Goal: Task Accomplishment & Management: Use online tool/utility

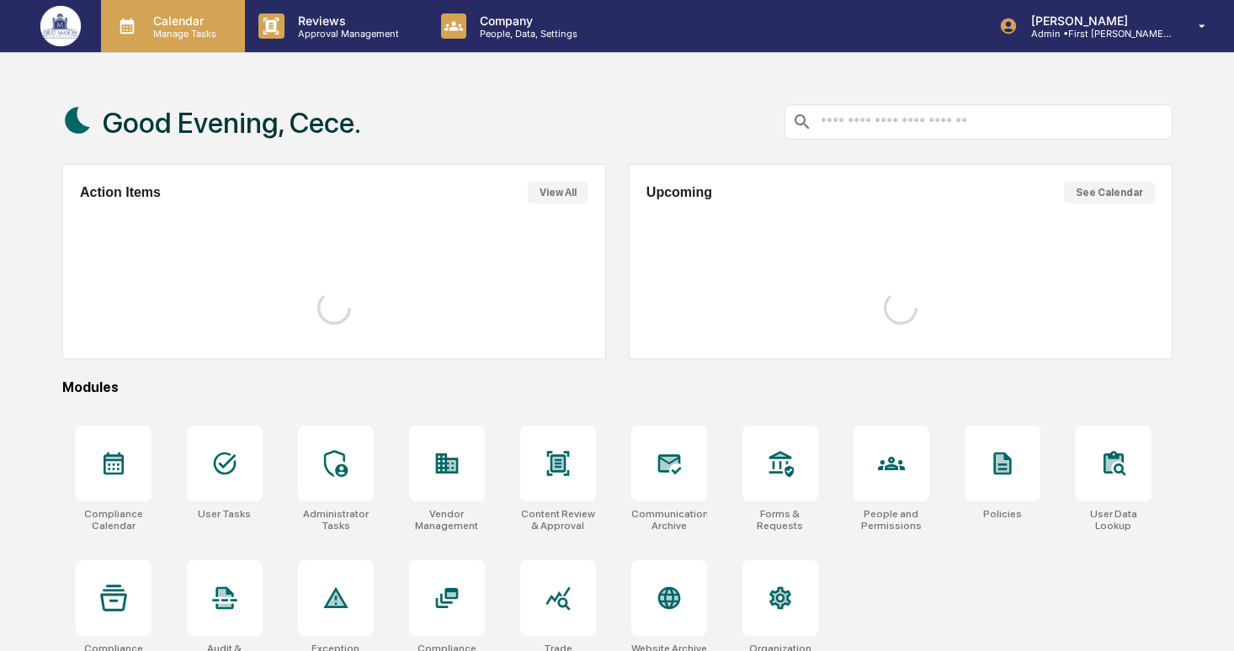
click at [167, 48] on div "Calendar Manage Tasks" at bounding box center [173, 26] width 144 height 52
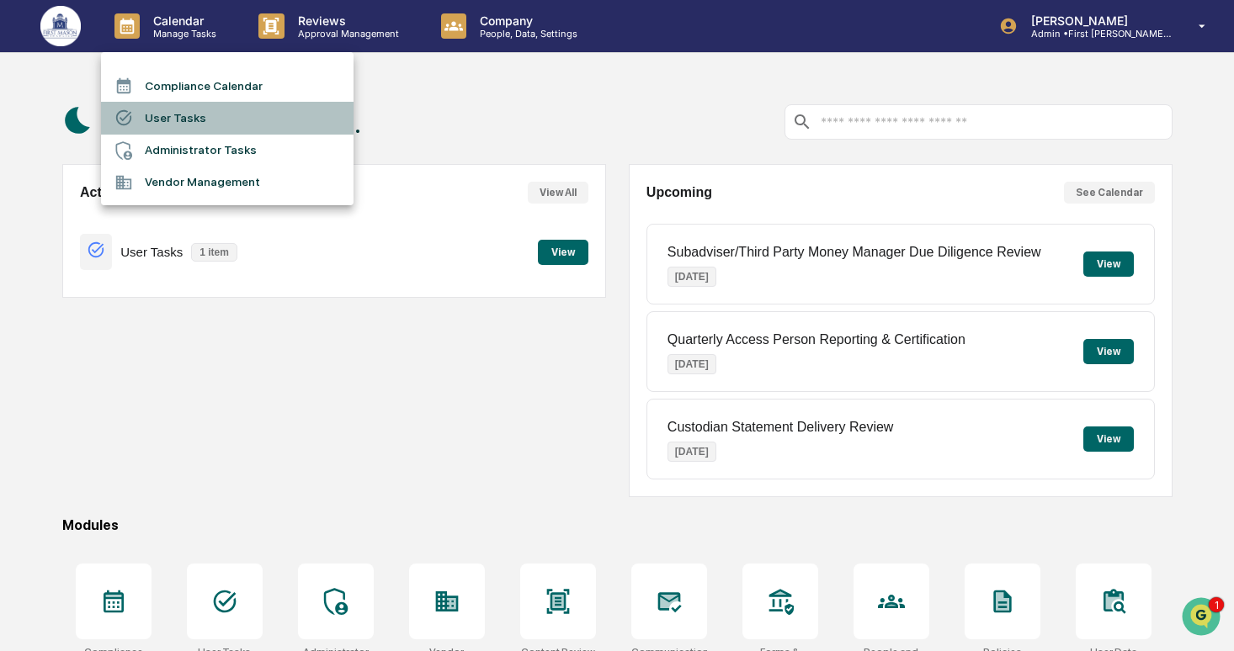
click at [182, 123] on li "User Tasks" at bounding box center [227, 118] width 252 height 32
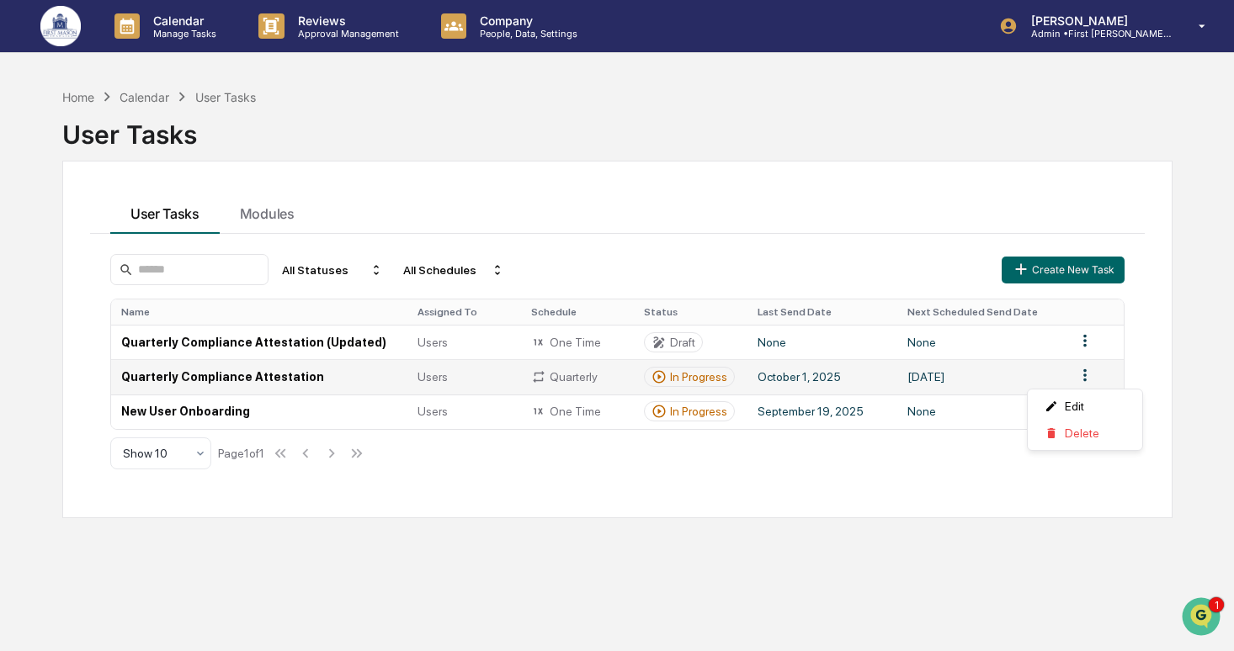
click at [1086, 377] on html "Calendar Manage Tasks Reviews Approval Management Company People, Data, Setting…" at bounding box center [617, 325] width 1234 height 651
click at [1068, 436] on div "Delete" at bounding box center [1085, 433] width 108 height 27
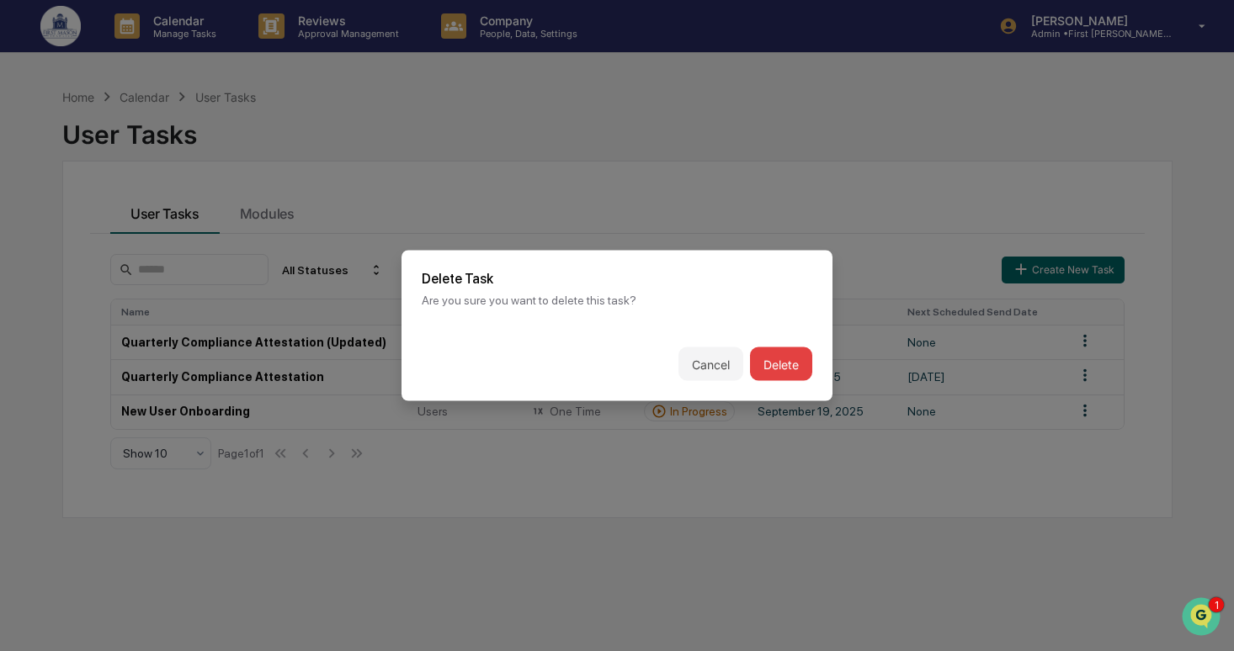
click at [781, 369] on button "Delete" at bounding box center [781, 365] width 62 height 34
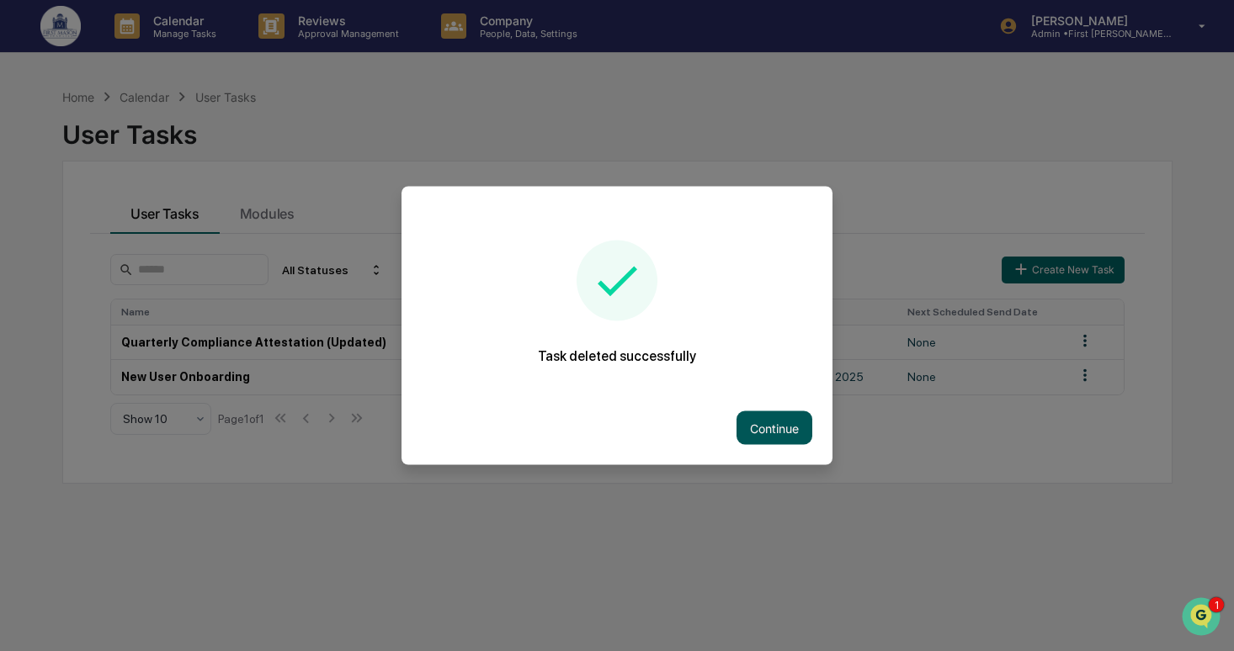
click at [770, 428] on button "Continue" at bounding box center [774, 429] width 76 height 34
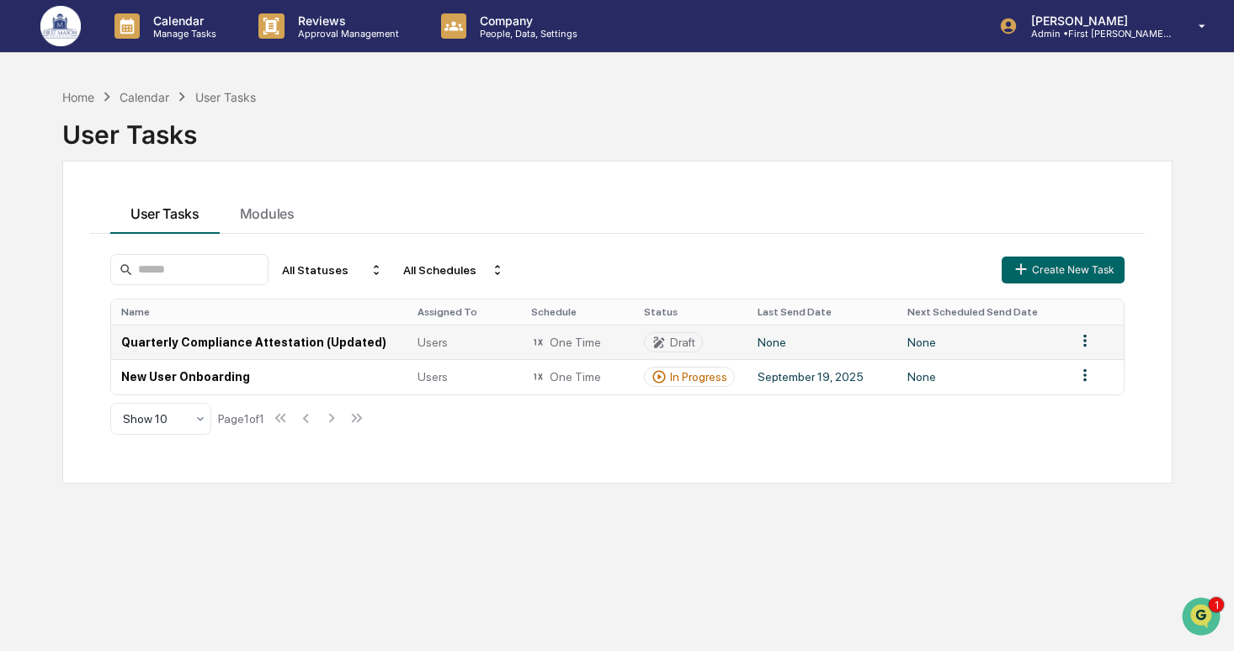
click at [996, 337] on td "None" at bounding box center [981, 342] width 168 height 35
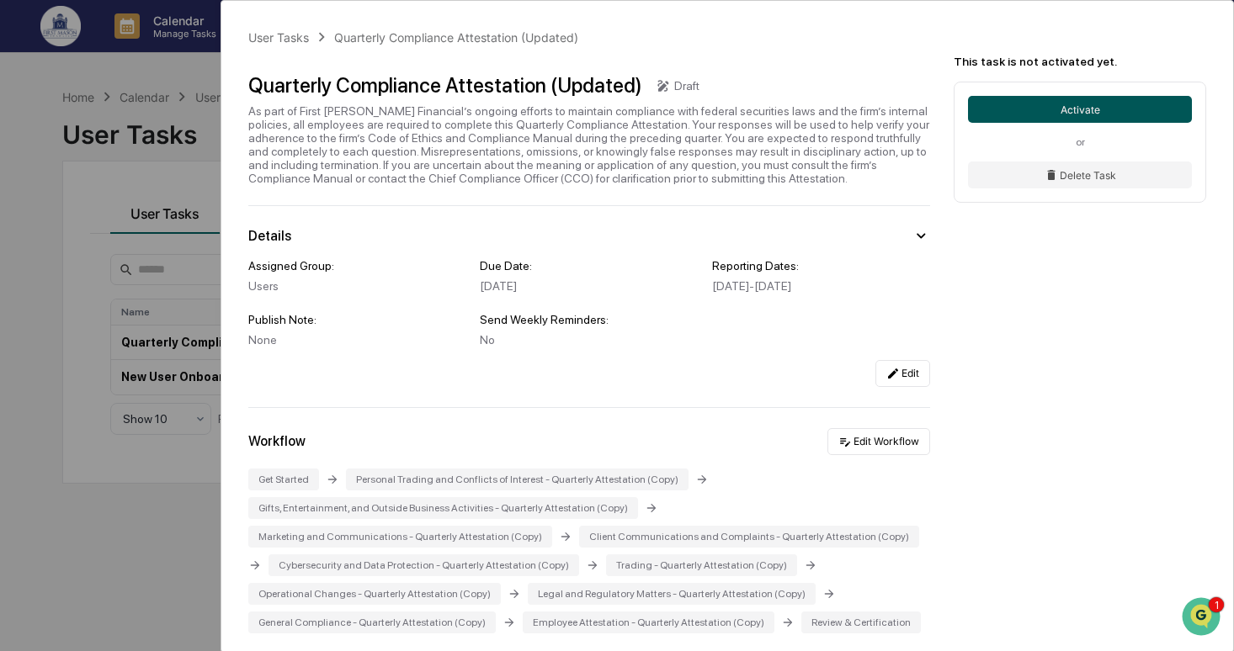
click at [1018, 100] on button "Activate" at bounding box center [1080, 109] width 224 height 27
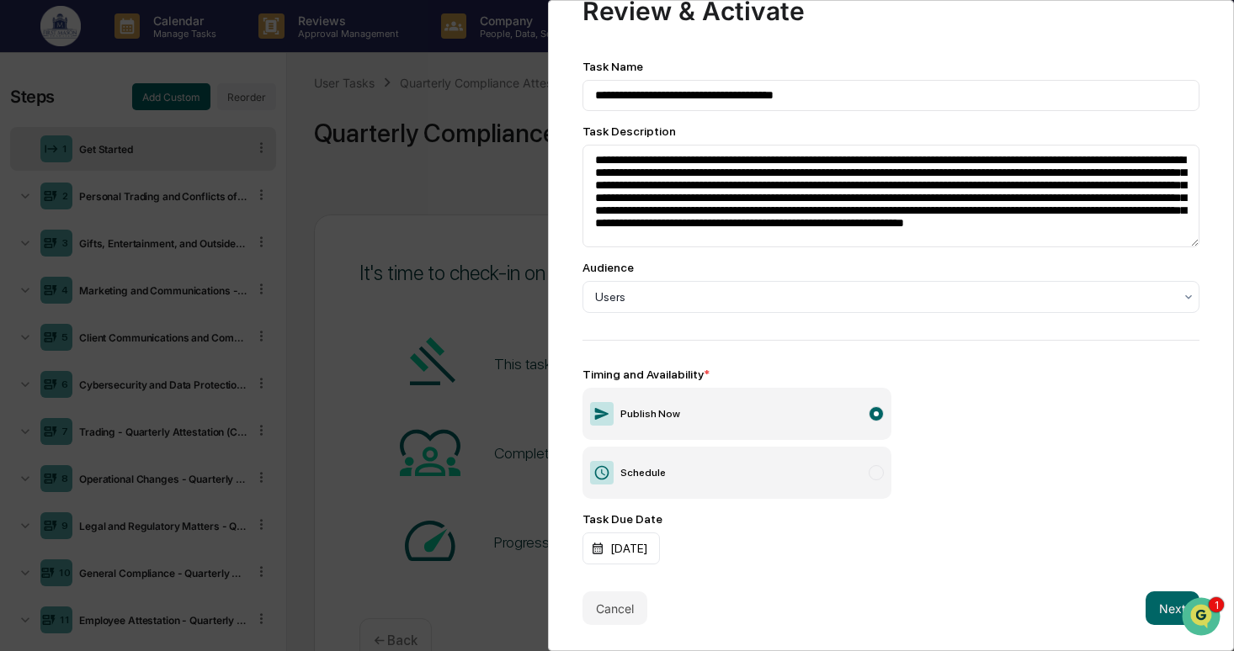
scroll to position [57, 0]
click at [1161, 612] on button "Next" at bounding box center [1172, 609] width 54 height 34
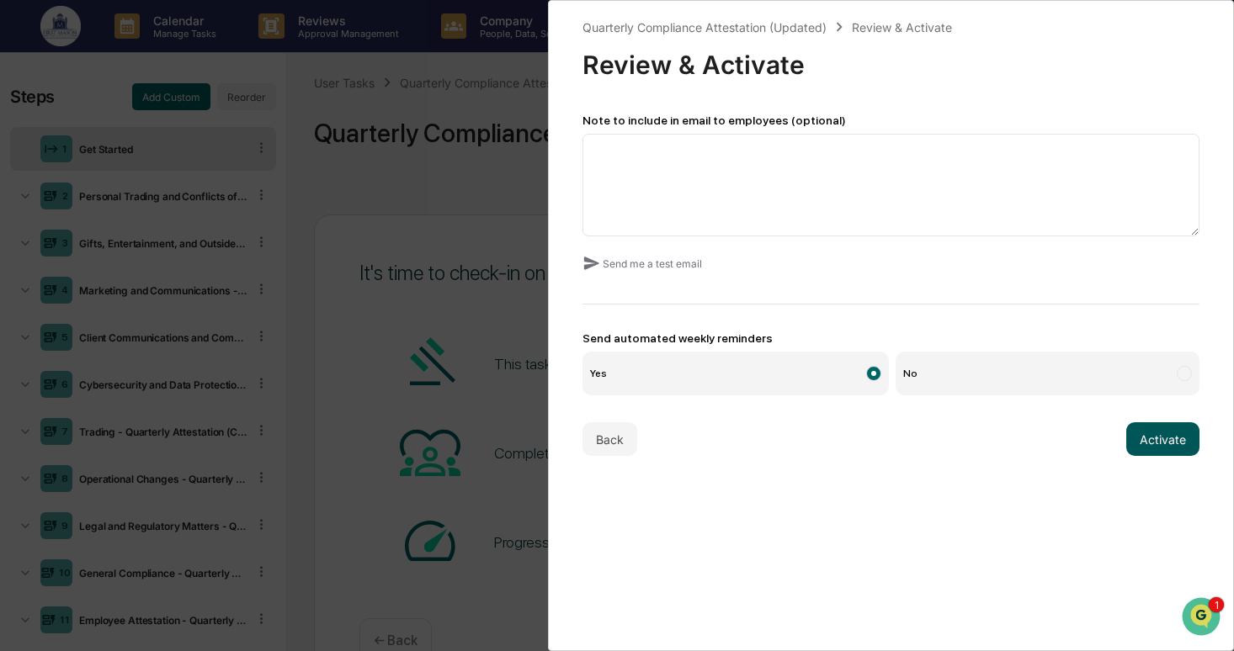
scroll to position [0, 0]
click at [1153, 434] on button "Activate" at bounding box center [1162, 439] width 73 height 34
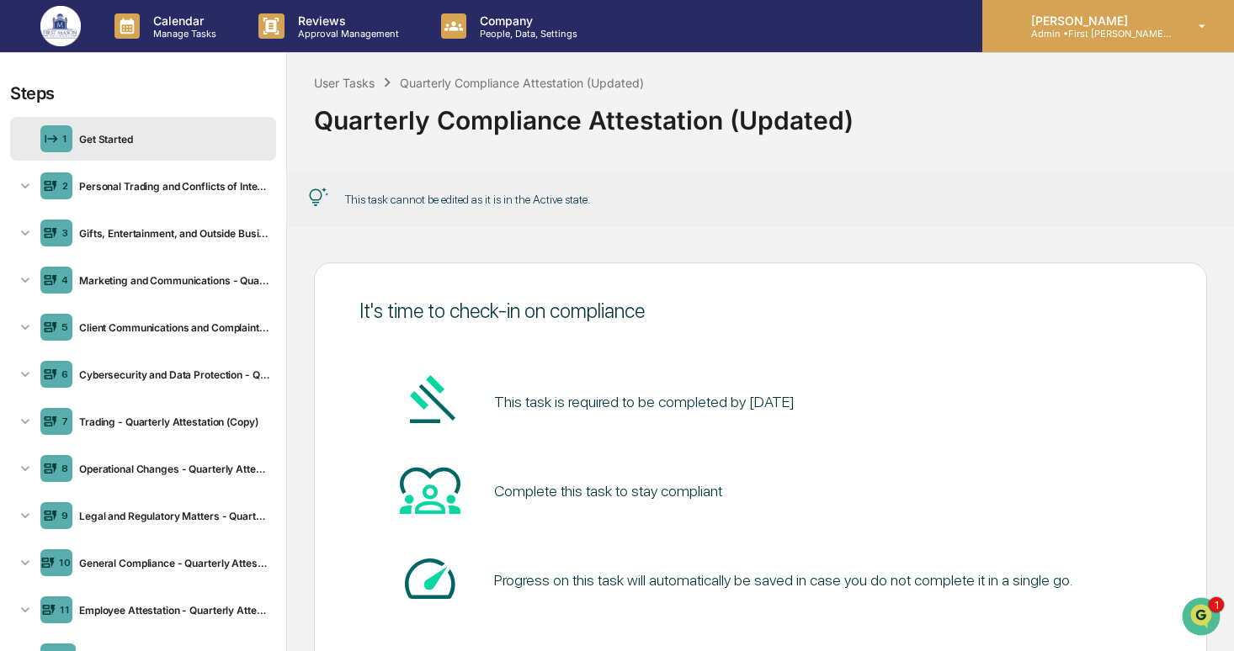
click at [1122, 35] on p "Admin • First [PERSON_NAME] Financial" at bounding box center [1095, 34] width 157 height 12
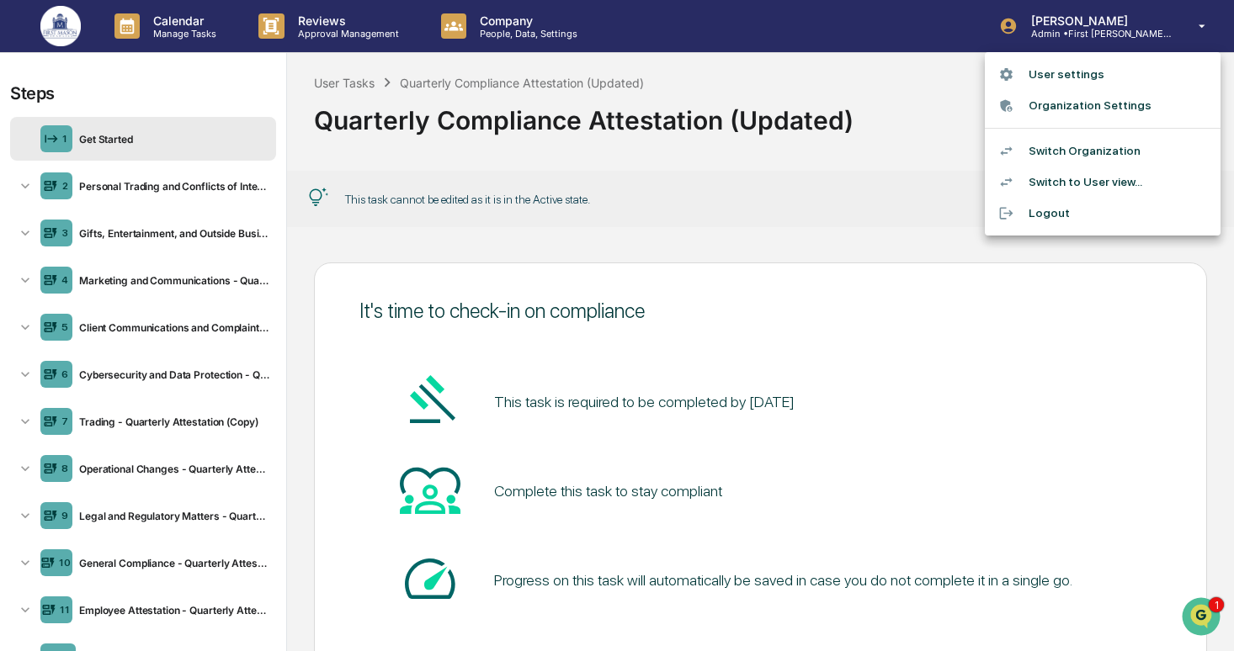
click at [1104, 142] on li "Switch Organization" at bounding box center [1103, 150] width 236 height 31
